Goal: Find specific page/section: Find specific page/section

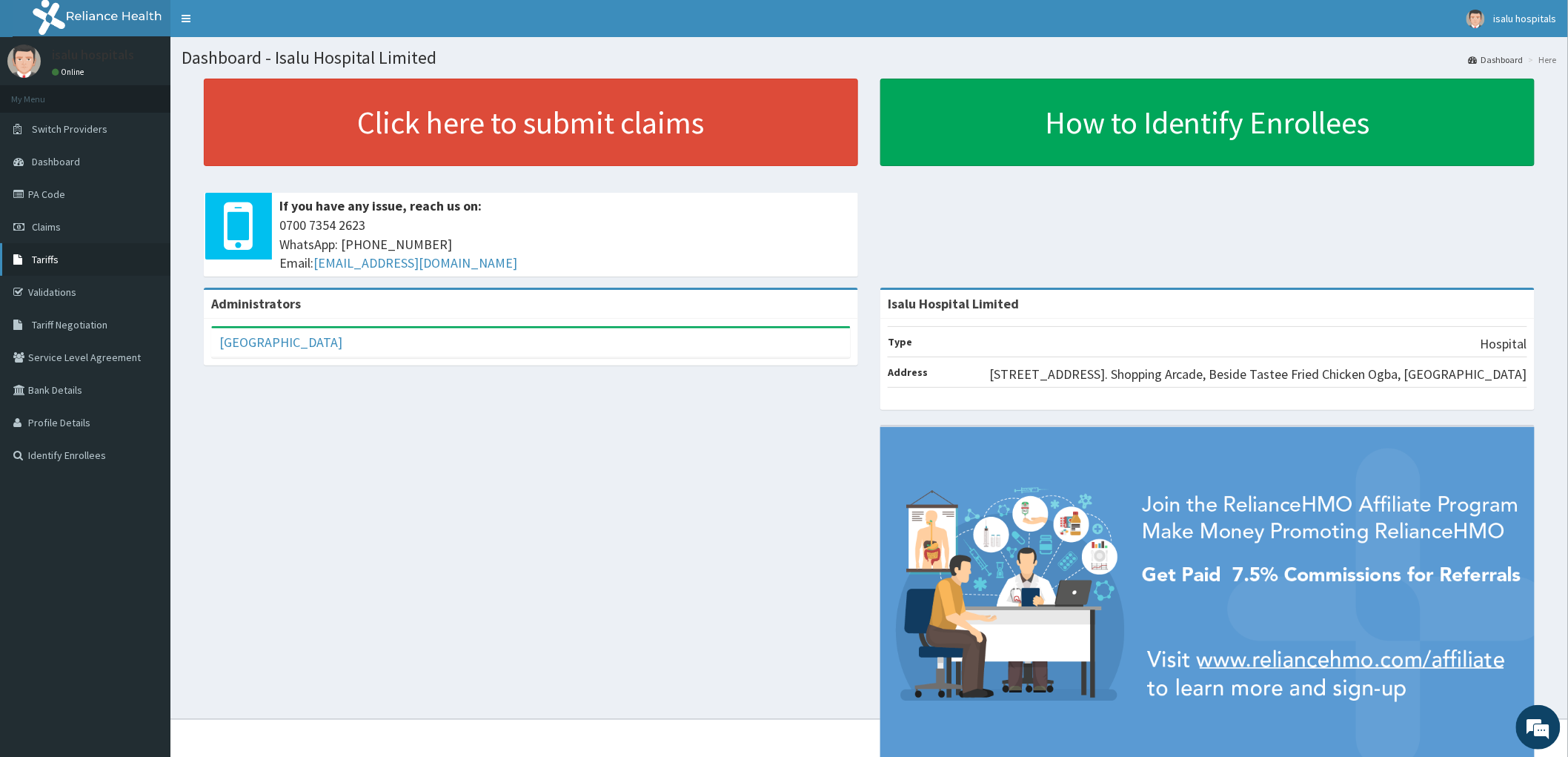
click at [54, 260] on span "Tariffs" at bounding box center [45, 260] width 27 height 14
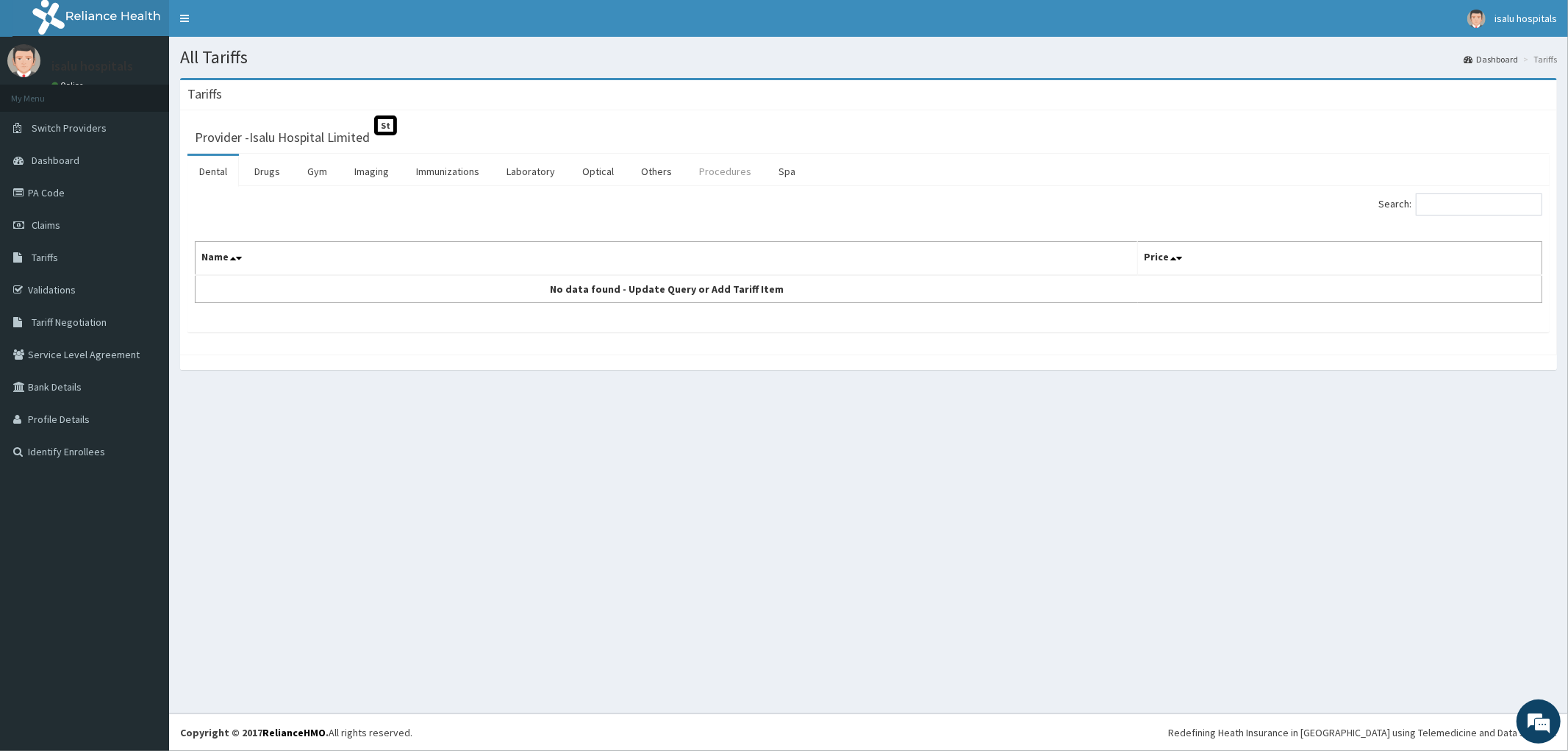
click at [712, 179] on link "Procedures" at bounding box center [725, 172] width 76 height 31
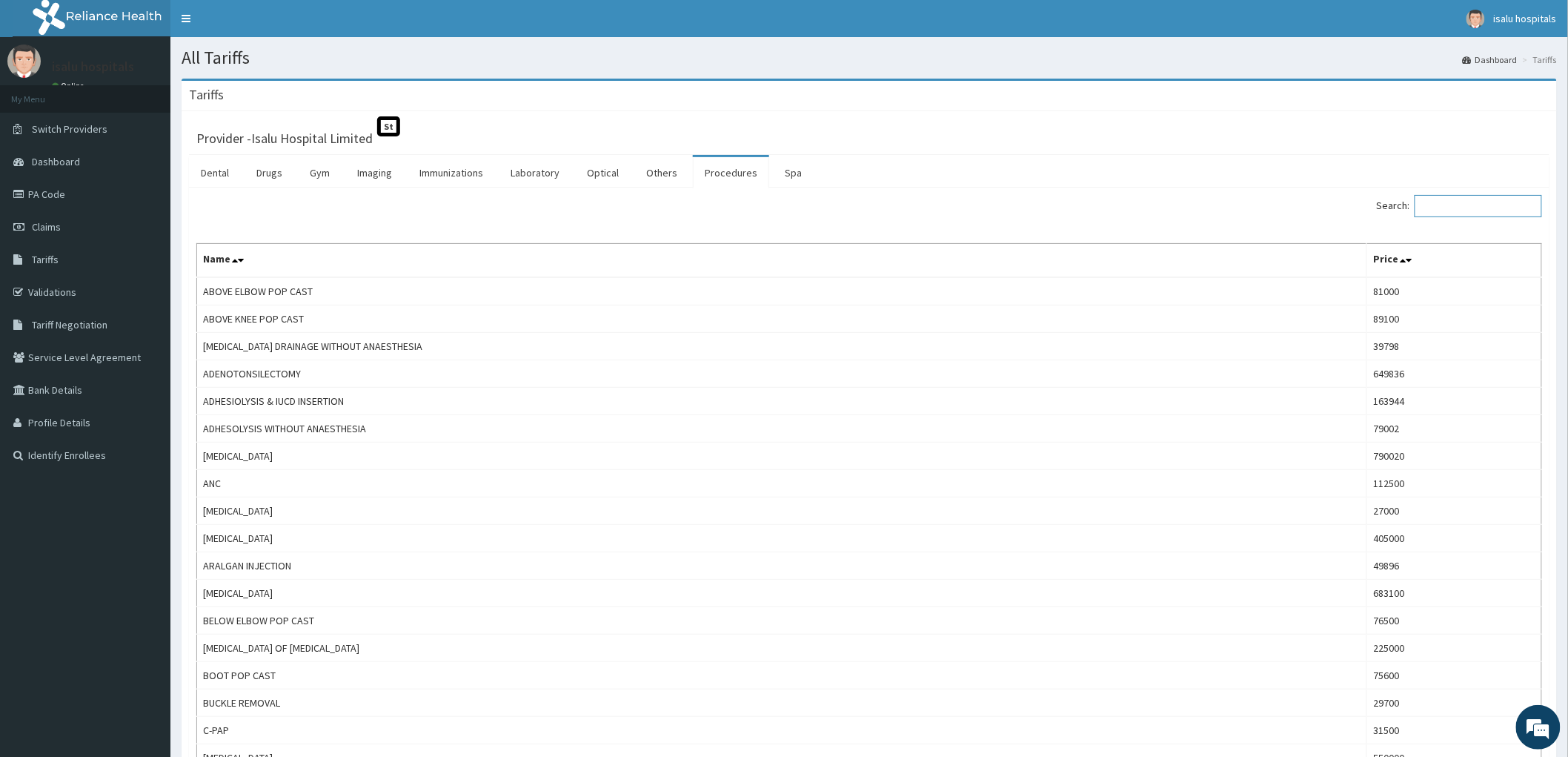
click at [1488, 206] on input "Search:" at bounding box center [1479, 206] width 127 height 23
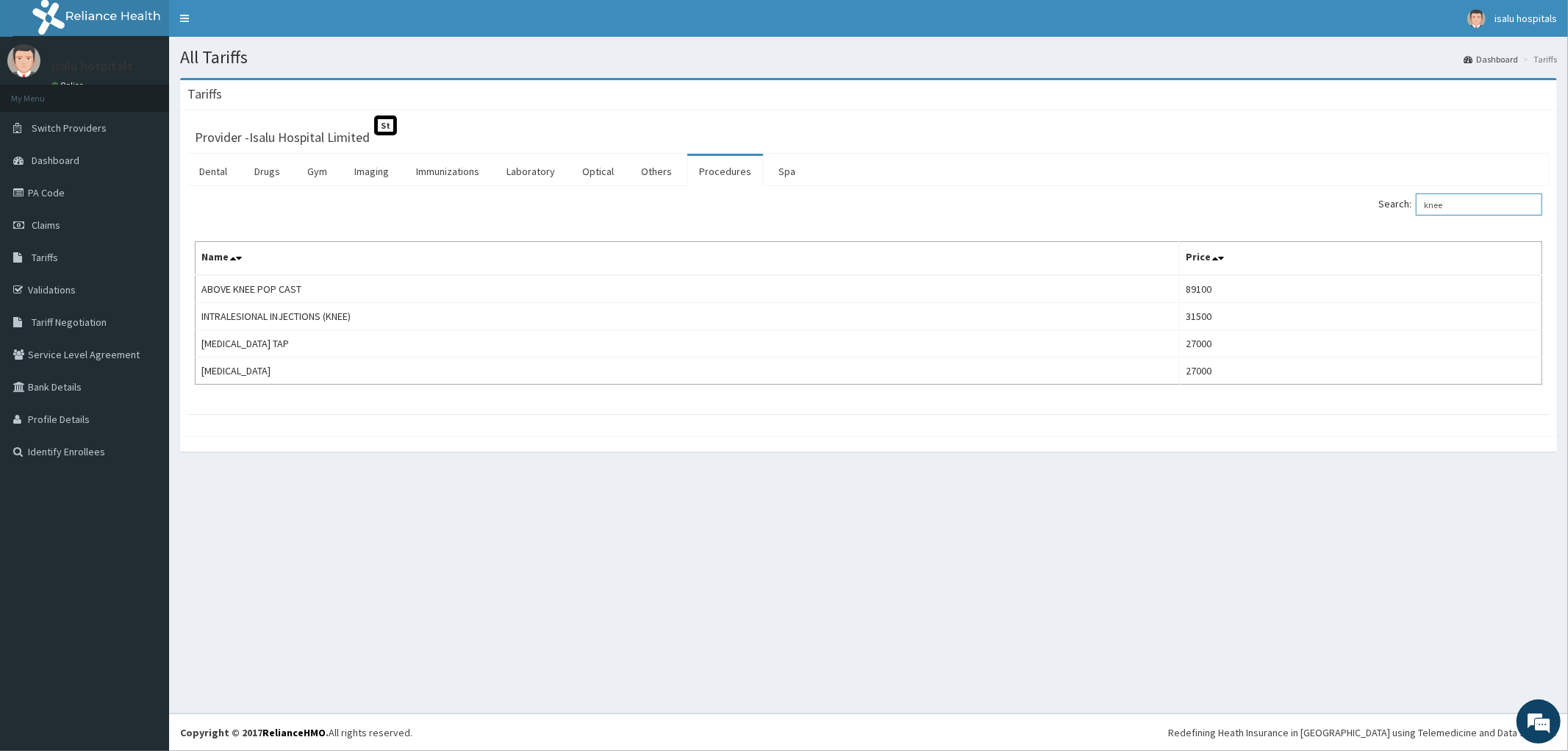
type input "knee"
